Goal: Check status

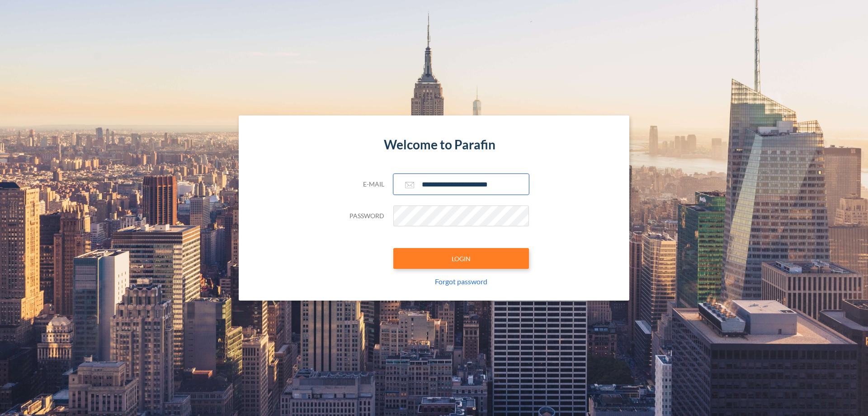
type input "**********"
click at [461, 258] on button "LOGIN" at bounding box center [461, 258] width 136 height 21
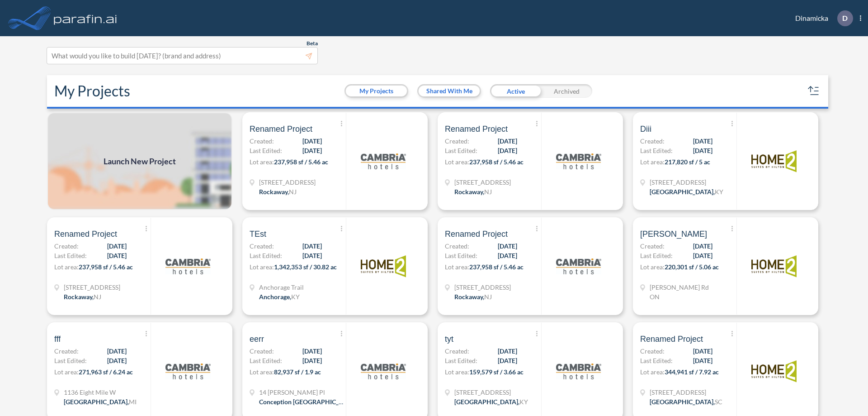
scroll to position [2, 0]
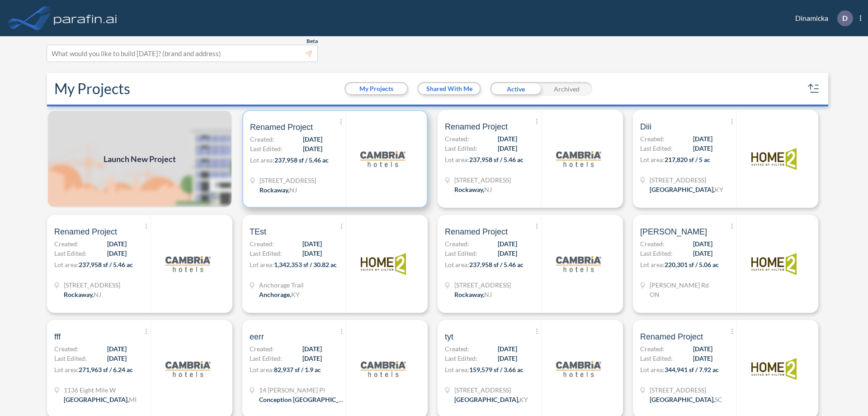
click at [333, 159] on p "Lot area: 237,958 sf / 5.46 ac" at bounding box center [298, 161] width 96 height 13
